Goal: Task Accomplishment & Management: Use online tool/utility

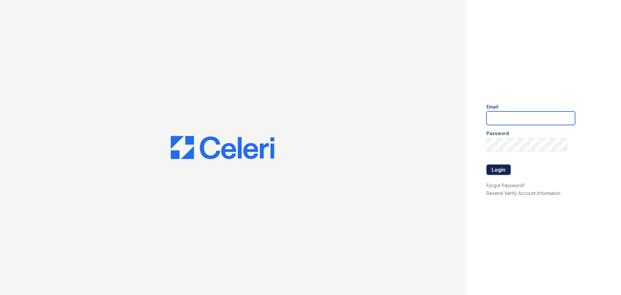
type input "[EMAIL_ADDRESS][DOMAIN_NAME]"
click at [500, 165] on button "Login" at bounding box center [498, 169] width 24 height 10
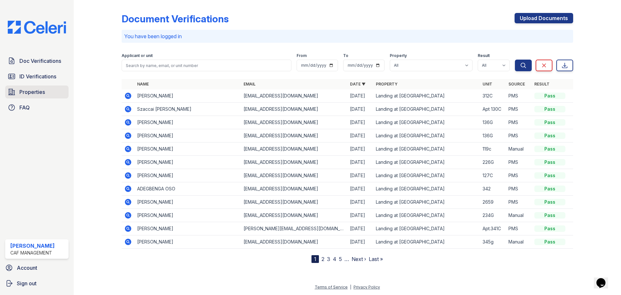
click at [17, 92] on link "Properties" at bounding box center [36, 91] width 63 height 13
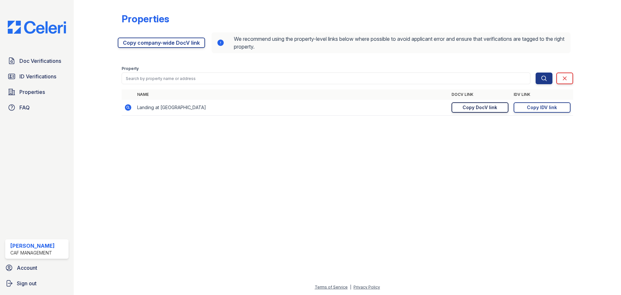
click at [480, 103] on link "Copy DocV link Copy link" at bounding box center [479, 107] width 57 height 10
